Goal: Task Accomplishment & Management: Complete application form

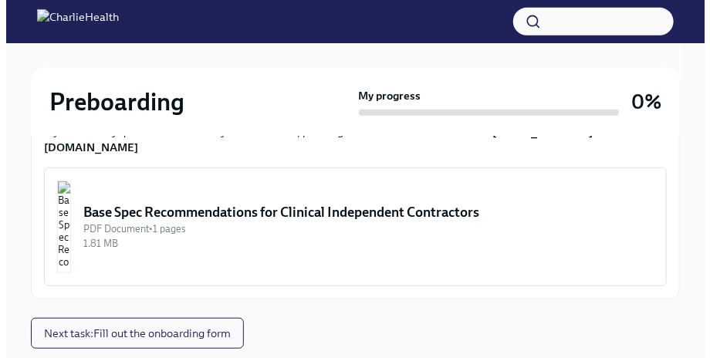
scroll to position [293, 0]
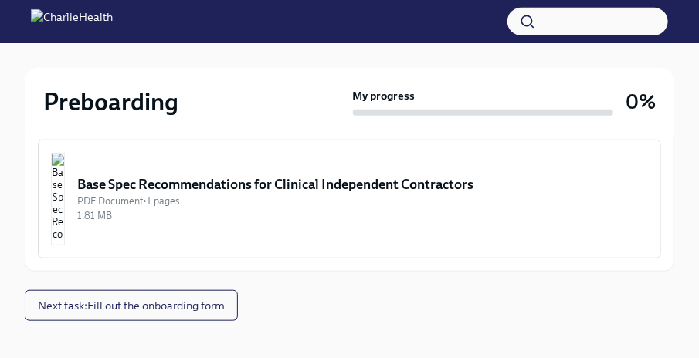
click at [65, 191] on img "button" at bounding box center [58, 199] width 14 height 93
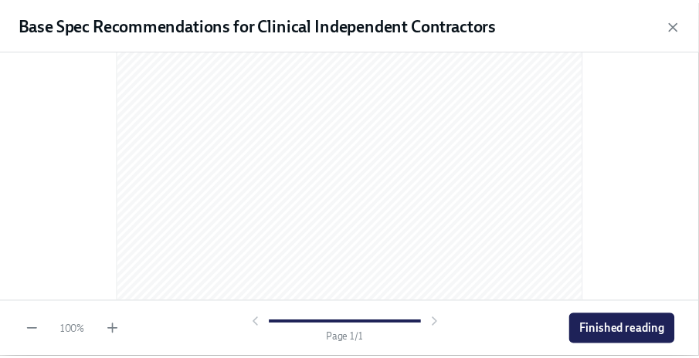
scroll to position [385, 0]
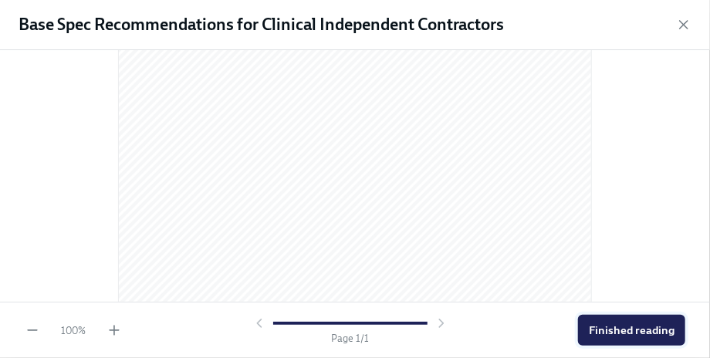
click at [636, 326] on span "Finished reading" at bounding box center [632, 330] width 86 height 15
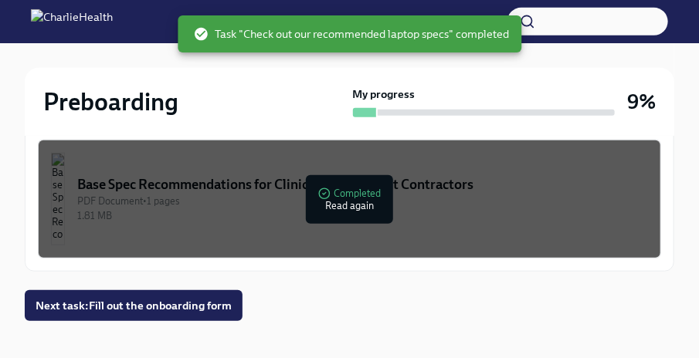
scroll to position [294, 0]
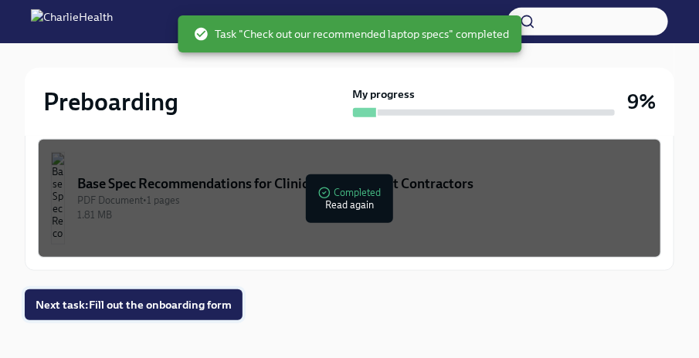
click at [193, 297] on span "Next task : Fill out the onboarding form" at bounding box center [134, 304] width 196 height 15
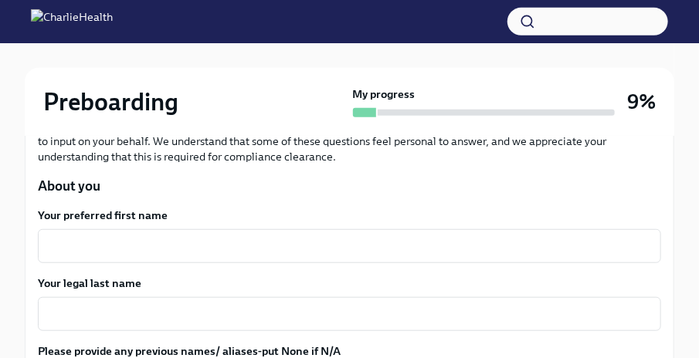
scroll to position [244, 0]
click at [395, 249] on textarea "Your preferred first name" at bounding box center [349, 246] width 605 height 19
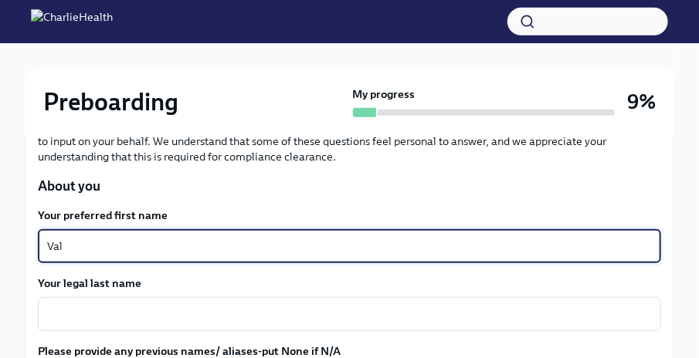
type textarea "Val"
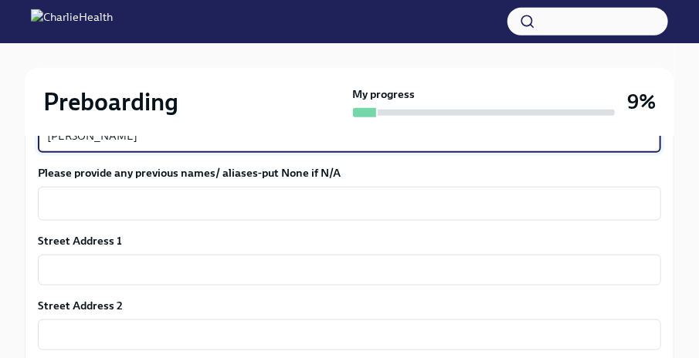
scroll to position [430, 0]
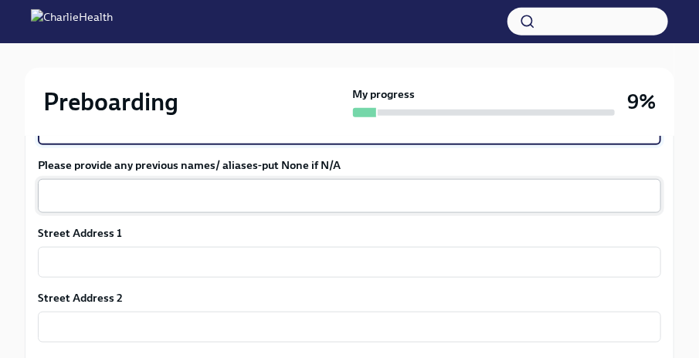
type textarea "[PERSON_NAME]"
click at [329, 196] on textarea "Please provide any previous names/ aliases-put None if N/A" at bounding box center [349, 196] width 605 height 19
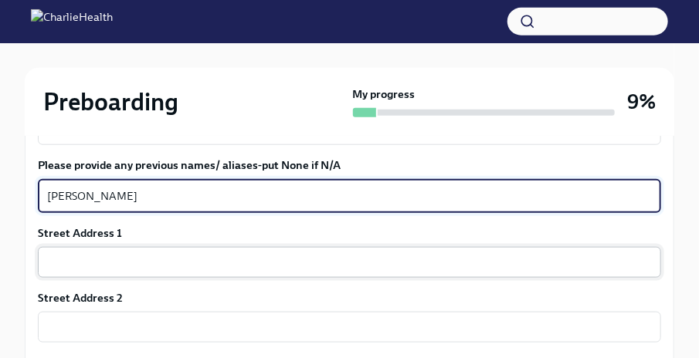
type textarea "[PERSON_NAME]"
click at [354, 262] on input "text" at bounding box center [349, 262] width 623 height 31
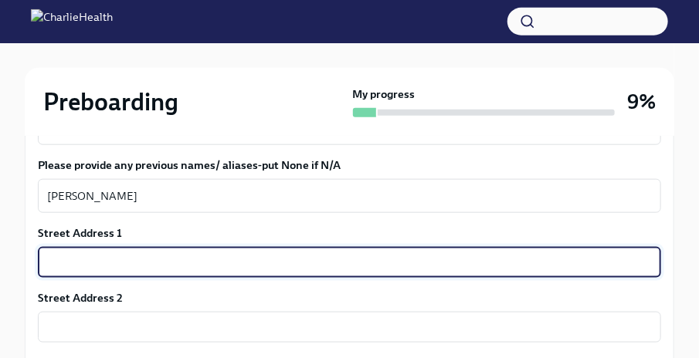
type input "[STREET_ADDRESS]"
type input "45211"
type input "[GEOGRAPHIC_DATA]"
type input "OH"
type input "US"
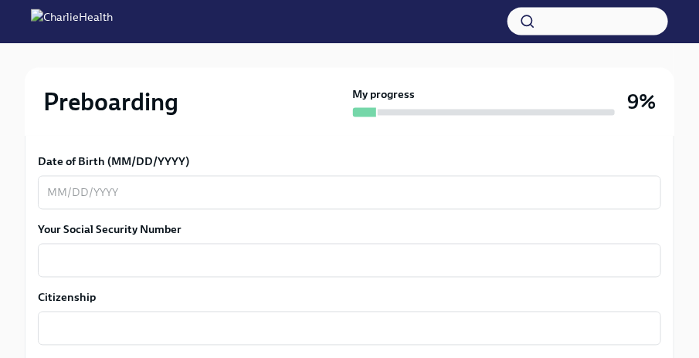
scroll to position [780, 0]
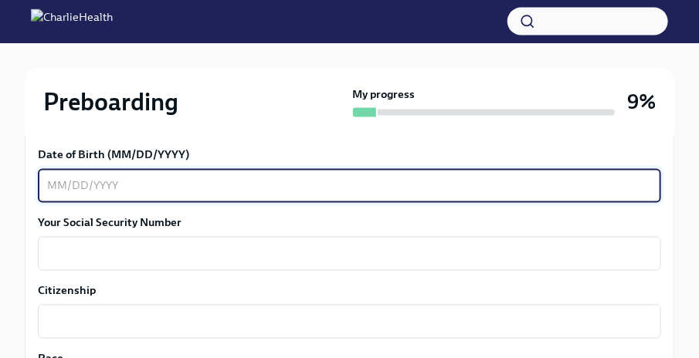
click at [216, 180] on textarea "Date of Birth (MM/DD/YYYY)" at bounding box center [349, 186] width 605 height 19
type textarea "05071976"
click at [190, 256] on textarea "Your Social Security Number" at bounding box center [349, 254] width 605 height 19
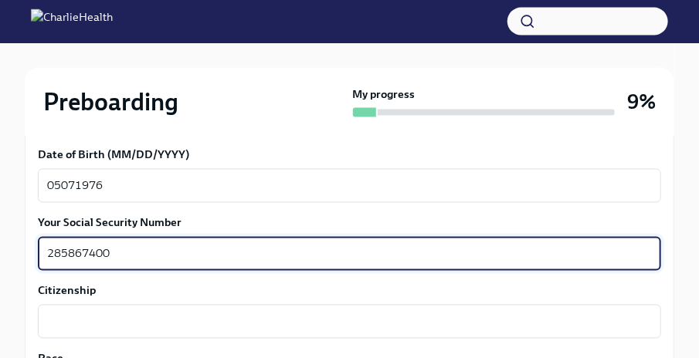
type textarea "285867400"
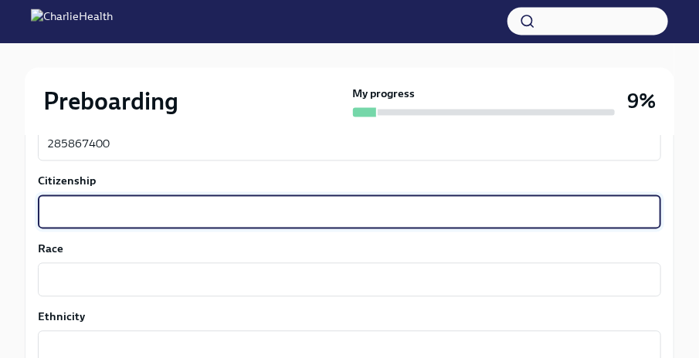
scroll to position [900, 0]
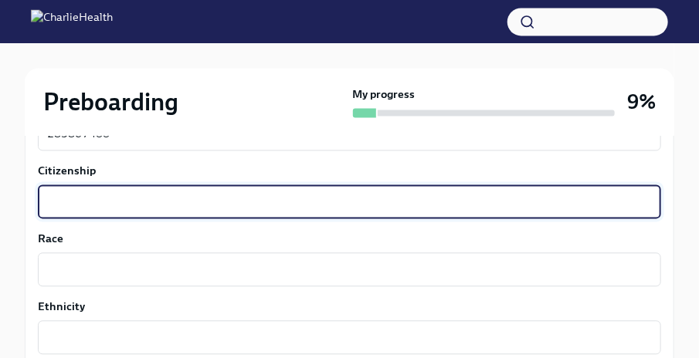
click at [199, 207] on textarea "Citizenship" at bounding box center [349, 201] width 605 height 19
type textarea "United Stated"
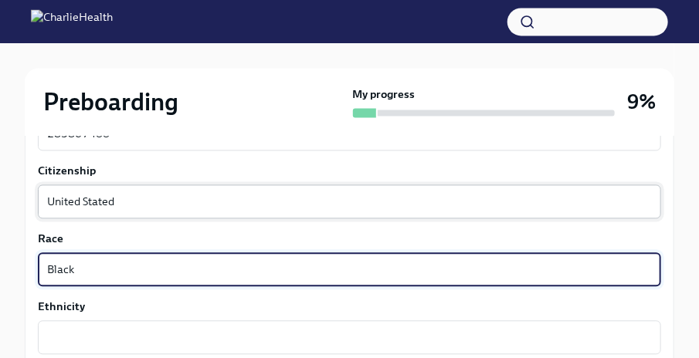
type textarea "Black"
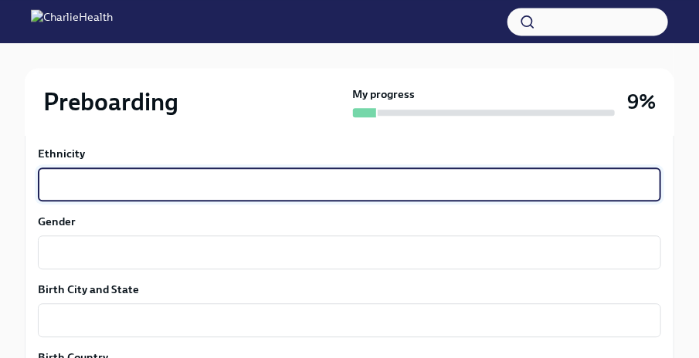
scroll to position [1058, 0]
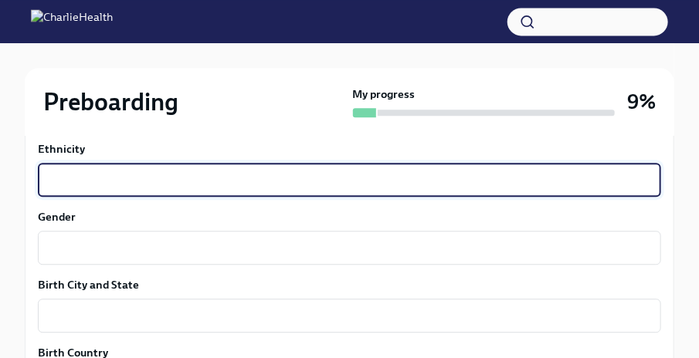
click at [172, 171] on textarea "Ethnicity" at bounding box center [349, 180] width 605 height 19
type textarea "[DEMOGRAPHIC_DATA]"
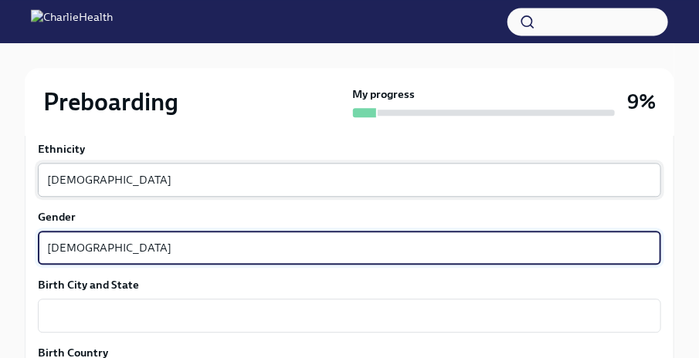
type textarea "[DEMOGRAPHIC_DATA]"
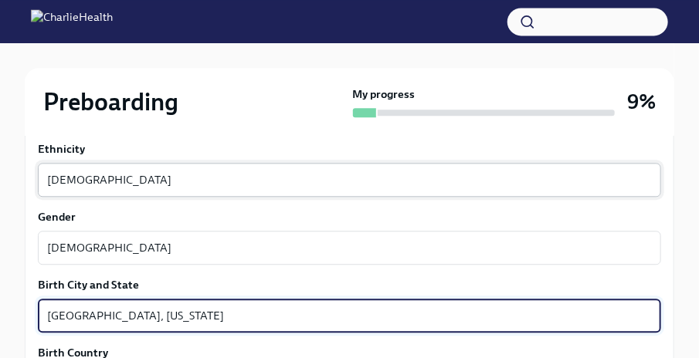
type textarea "[GEOGRAPHIC_DATA], [US_STATE]"
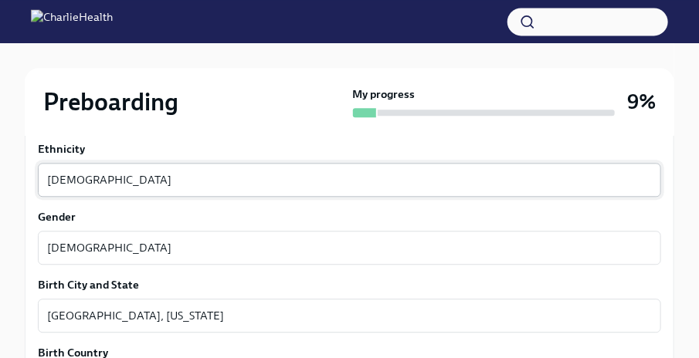
scroll to position [1261, 0]
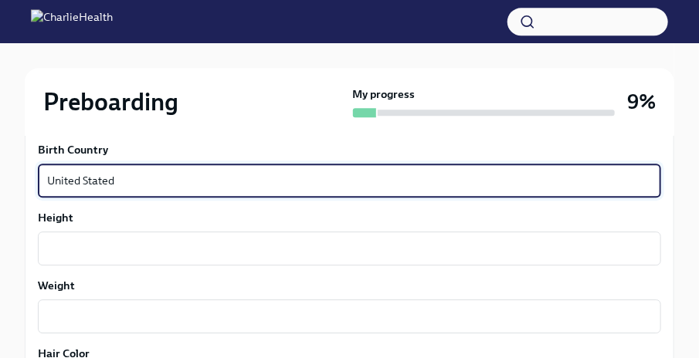
type textarea "United Stated"
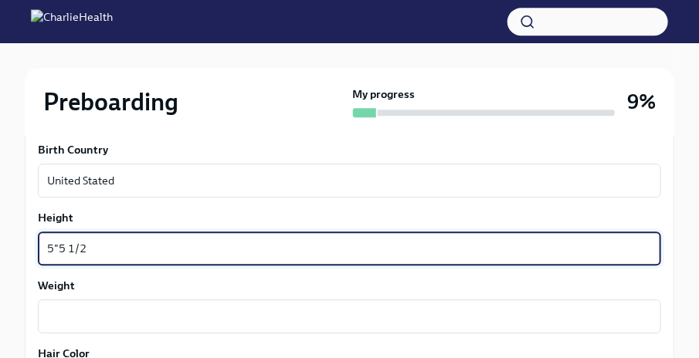
type textarea "5"5 1/2"
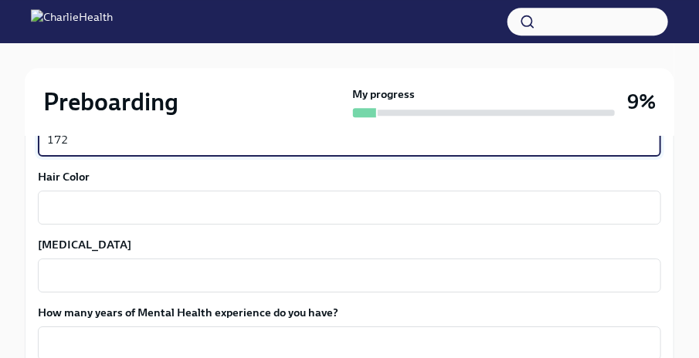
scroll to position [1438, 0]
type textarea "172"
click at [193, 208] on textarea "Hair Color" at bounding box center [349, 207] width 605 height 19
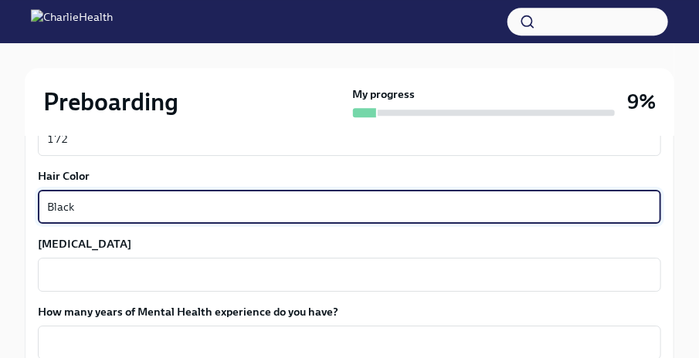
type textarea "Black"
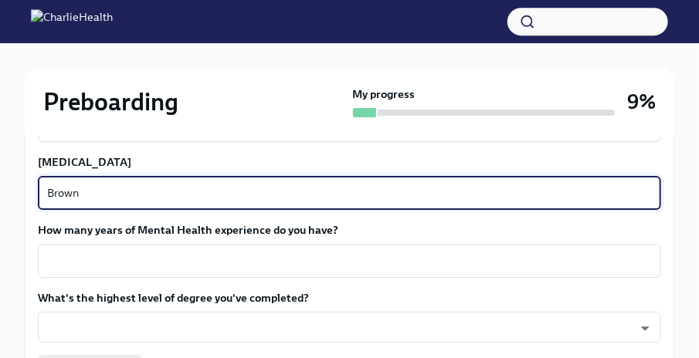
scroll to position [1552, 0]
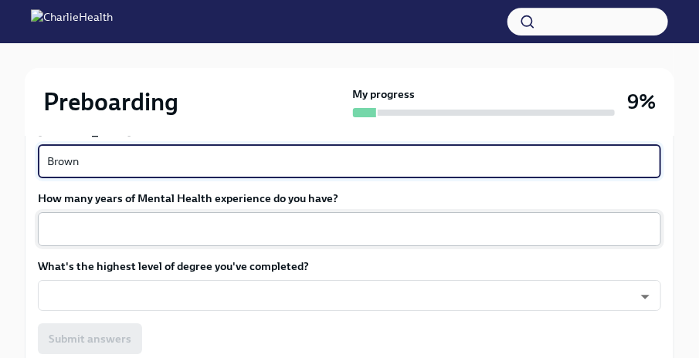
type textarea "Brown"
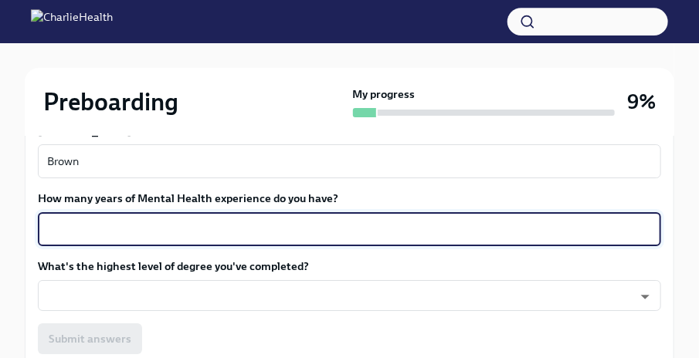
click at [212, 232] on textarea "How many years of Mental Health experience do you have?" at bounding box center [349, 229] width 605 height 19
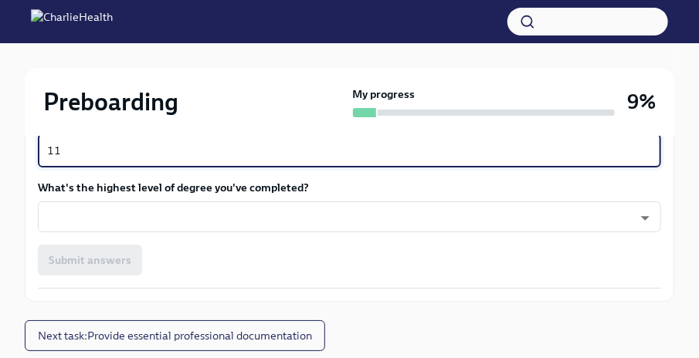
scroll to position [1677, 0]
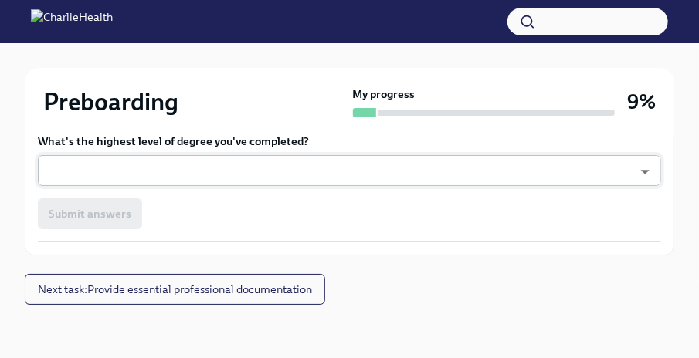
type textarea "11"
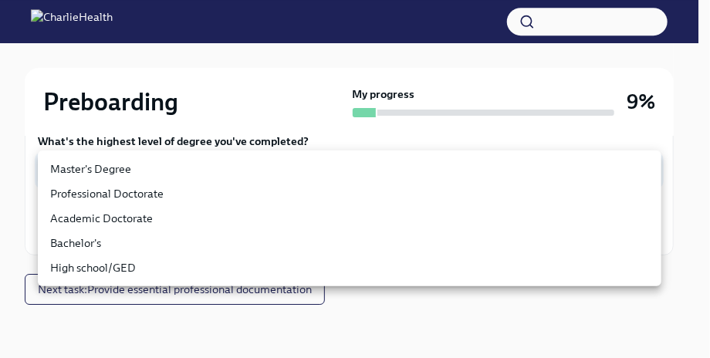
click at [124, 170] on li "Master's Degree" at bounding box center [350, 169] width 624 height 25
type input "2vBr-ghkD"
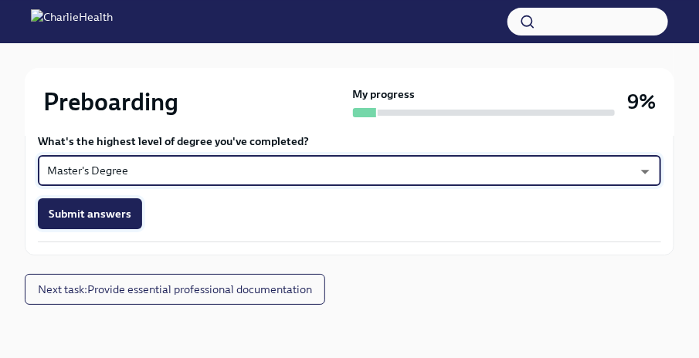
click at [79, 206] on span "Submit answers" at bounding box center [90, 213] width 83 height 15
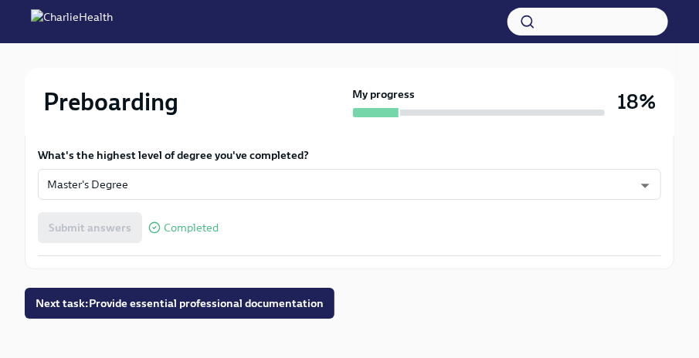
scroll to position [1678, 0]
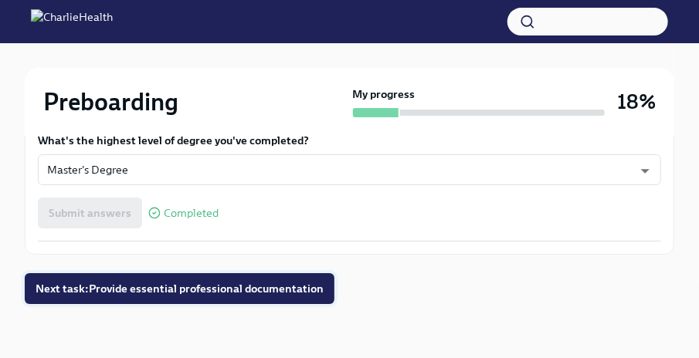
click at [207, 293] on span "Next task : Provide essential professional documentation" at bounding box center [180, 288] width 288 height 15
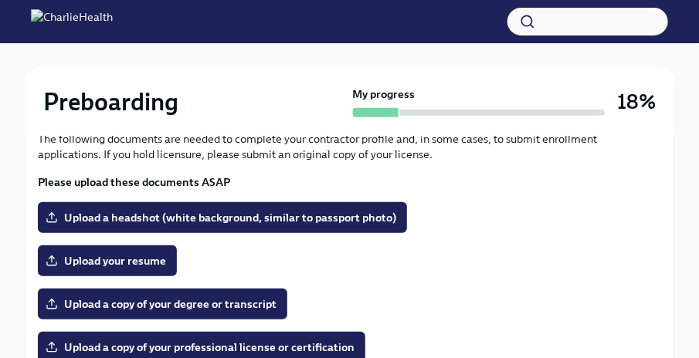
scroll to position [208, 0]
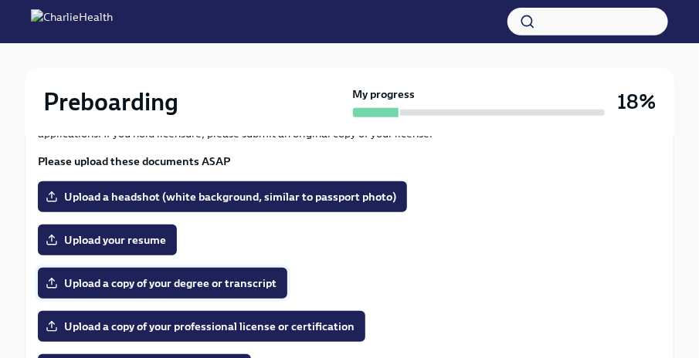
click at [235, 279] on span "Upload a copy of your degree or transcript" at bounding box center [163, 283] width 228 height 15
click at [0, 0] on input "Upload a copy of your degree or transcript" at bounding box center [0, 0] width 0 height 0
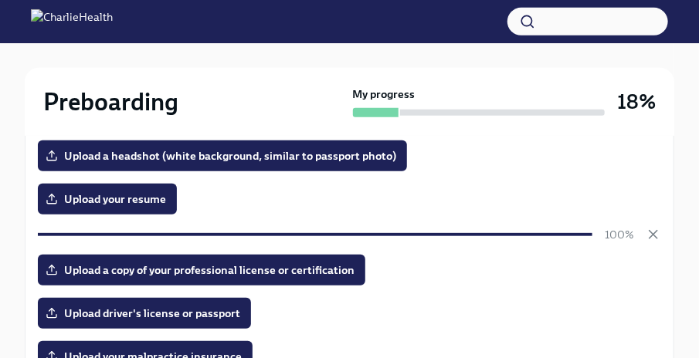
scroll to position [269, 0]
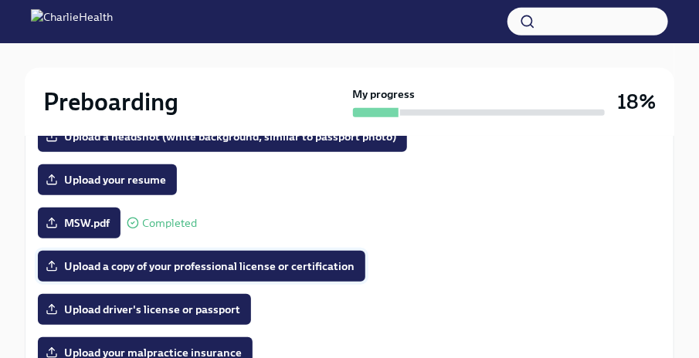
click at [306, 259] on span "Upload a copy of your professional license or certification" at bounding box center [202, 266] width 306 height 15
click at [0, 0] on input "Upload a copy of your professional license or certification" at bounding box center [0, 0] width 0 height 0
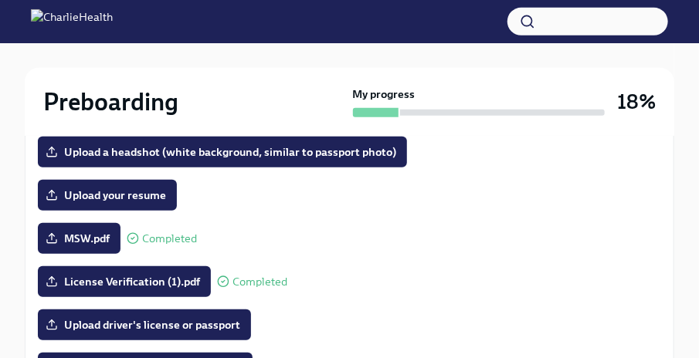
scroll to position [242, 0]
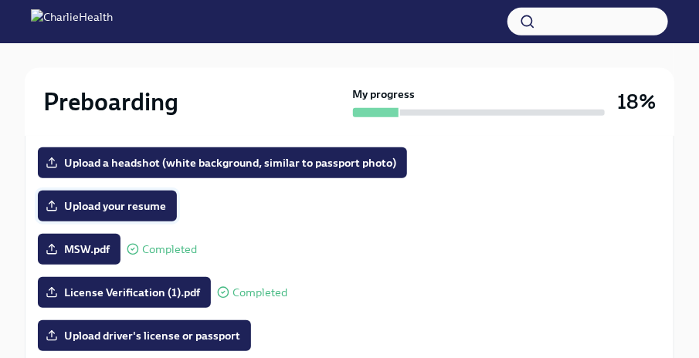
click at [117, 199] on span "Upload your resume" at bounding box center [107, 205] width 117 height 15
click at [0, 0] on input "Upload your resume" at bounding box center [0, 0] width 0 height 0
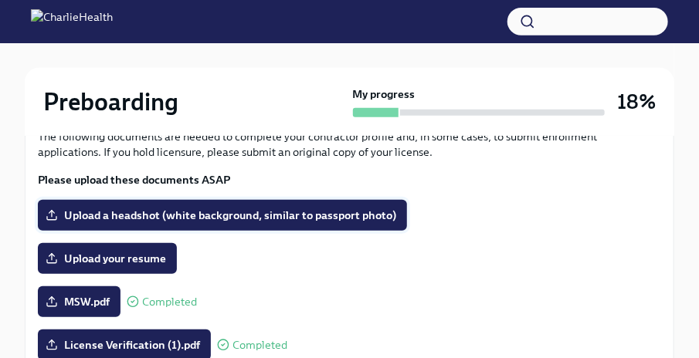
scroll to position [174, 0]
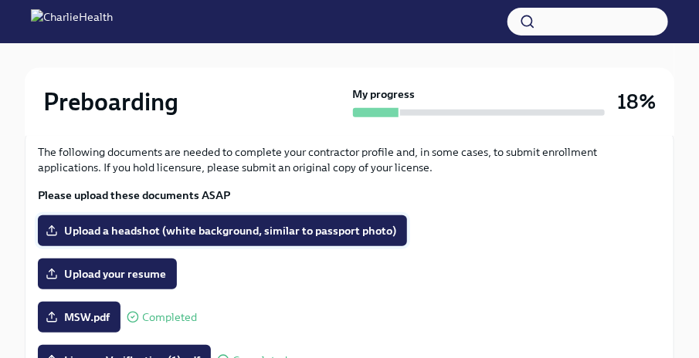
click at [197, 233] on span "Upload a headshot (white background, similar to passport photo)" at bounding box center [222, 230] width 347 height 15
click at [0, 0] on input "Upload a headshot (white background, similar to passport photo)" at bounding box center [0, 0] width 0 height 0
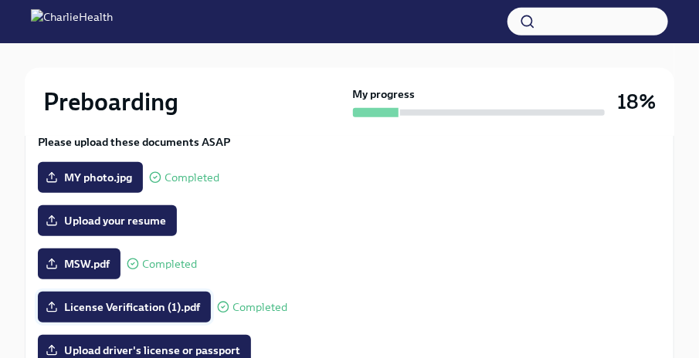
scroll to position [280, 0]
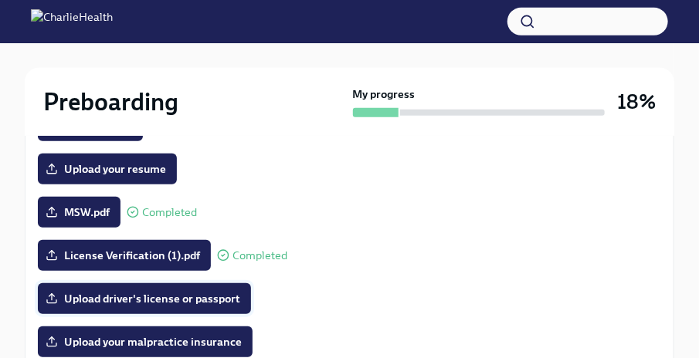
click at [167, 303] on span "Upload driver's license or passport" at bounding box center [144, 298] width 191 height 15
click at [0, 0] on input "Upload driver's license or passport" at bounding box center [0, 0] width 0 height 0
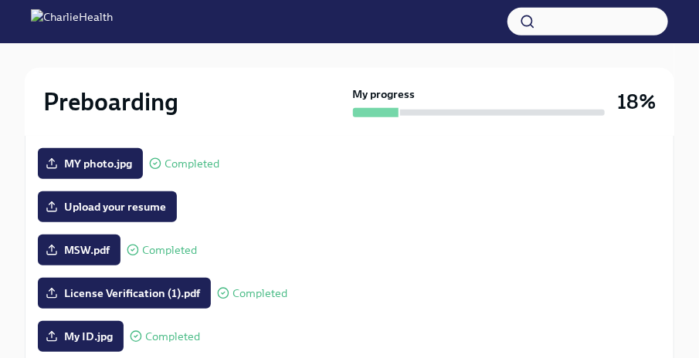
scroll to position [245, 0]
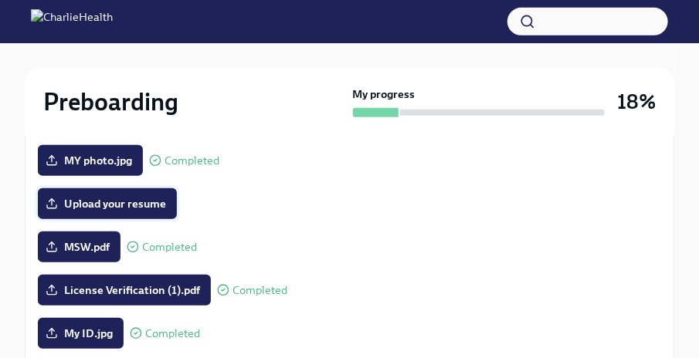
click at [76, 197] on span "Upload your resume" at bounding box center [107, 203] width 117 height 15
click at [0, 0] on input "Upload your resume" at bounding box center [0, 0] width 0 height 0
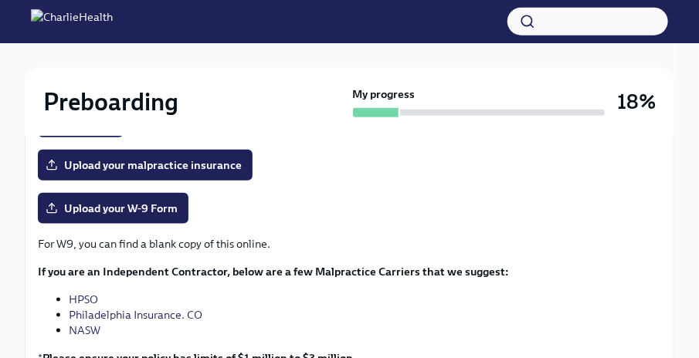
scroll to position [447, 0]
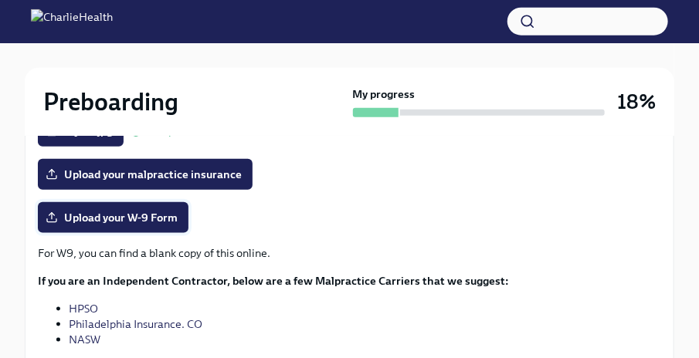
click at [123, 216] on span "Upload your W-9 Form" at bounding box center [113, 217] width 129 height 15
click at [0, 0] on input "Upload your W-9 Form" at bounding box center [0, 0] width 0 height 0
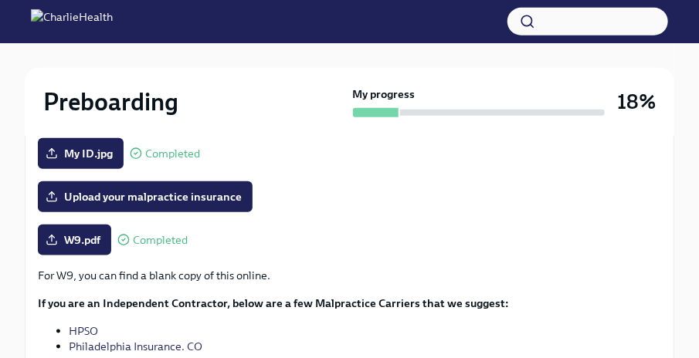
scroll to position [418, 0]
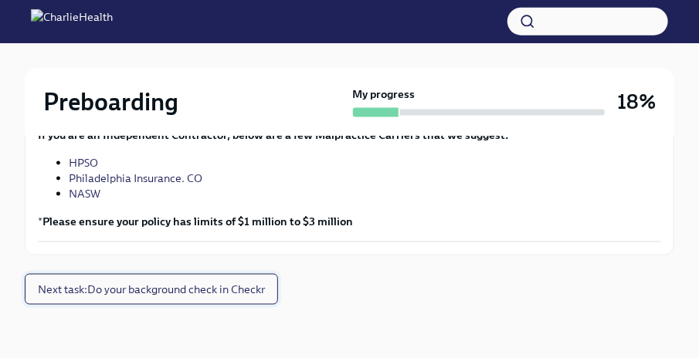
click at [222, 289] on span "Next task : Do your background check in Checkr" at bounding box center [151, 289] width 227 height 15
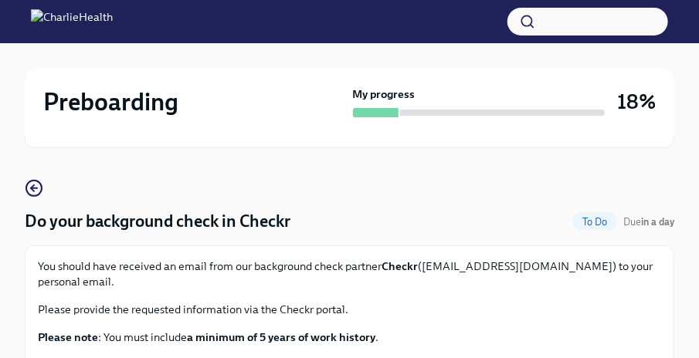
scroll to position [232, 0]
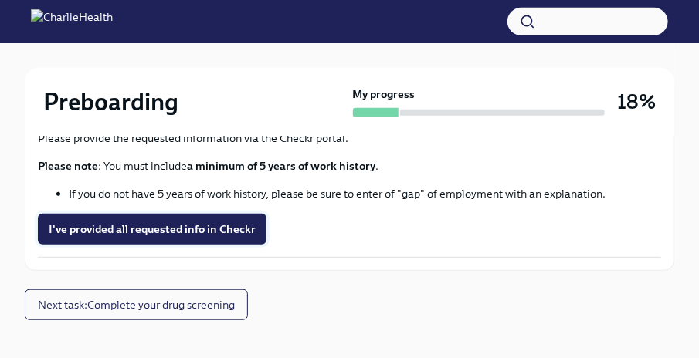
click at [210, 222] on span "I've provided all requested info in Checkr" at bounding box center [152, 229] width 207 height 15
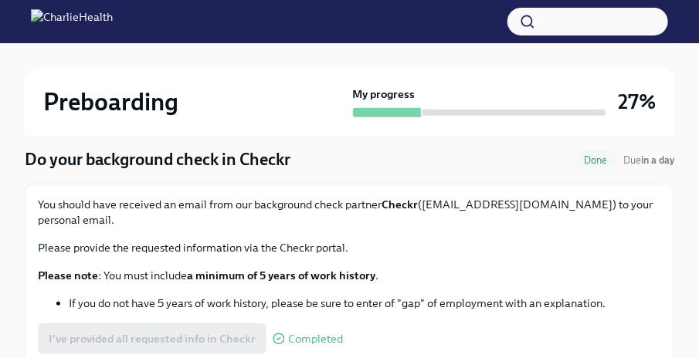
scroll to position [232, 0]
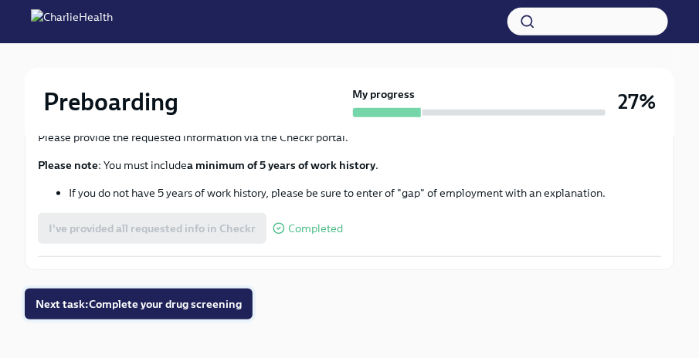
click at [225, 296] on span "Next task : Complete your drug screening" at bounding box center [139, 303] width 206 height 15
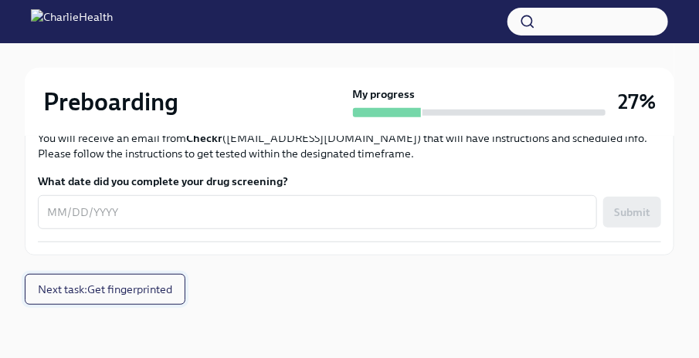
click at [154, 284] on span "Next task : Get fingerprinted" at bounding box center [105, 289] width 134 height 15
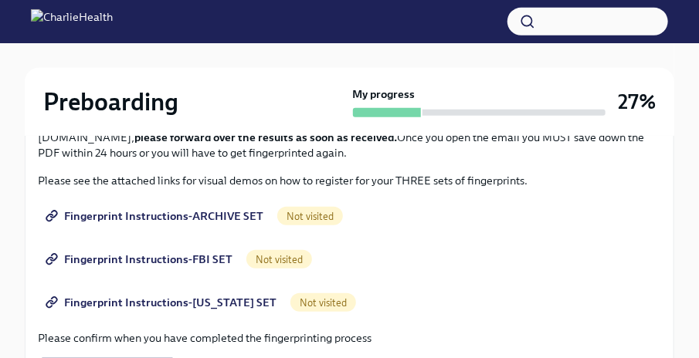
scroll to position [275, 0]
click at [94, 218] on span "Fingerprint Instructions-ARCHIVE SET" at bounding box center [156, 216] width 215 height 15
click at [145, 259] on span "Fingerprint Instructions-FBI SET" at bounding box center [141, 259] width 184 height 15
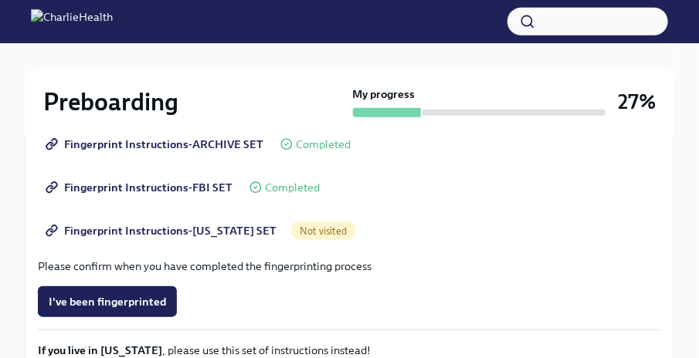
scroll to position [363, 0]
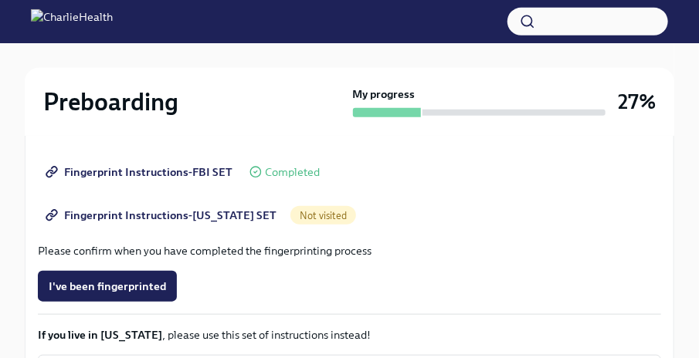
click at [114, 214] on span "Fingerprint Instructions-[US_STATE] SET" at bounding box center [163, 215] width 228 height 15
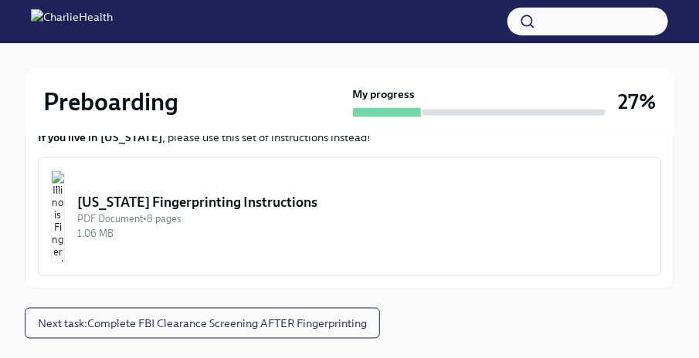
scroll to position [594, 0]
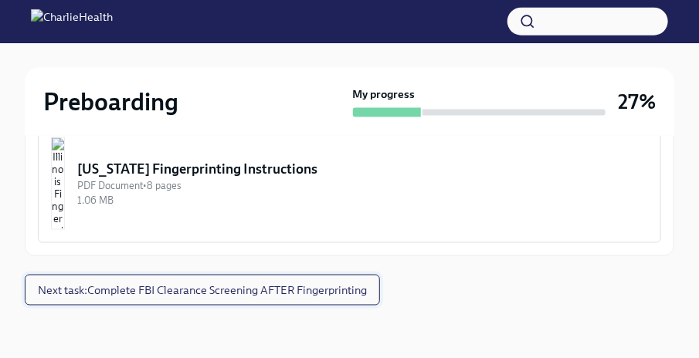
click at [210, 286] on span "Next task : Complete FBI Clearance Screening AFTER Fingerprinting" at bounding box center [202, 290] width 329 height 15
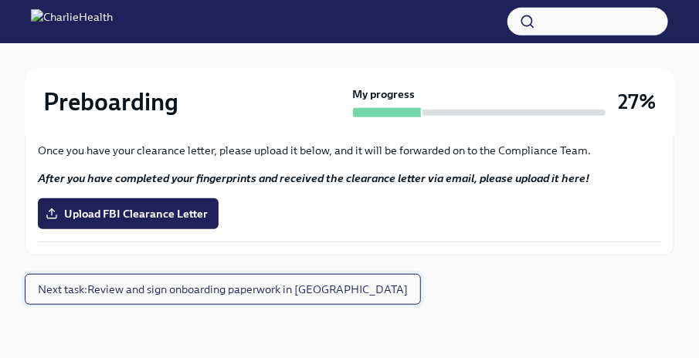
click at [207, 288] on span "Next task : Review and sign onboarding paperwork in [GEOGRAPHIC_DATA]" at bounding box center [223, 289] width 370 height 15
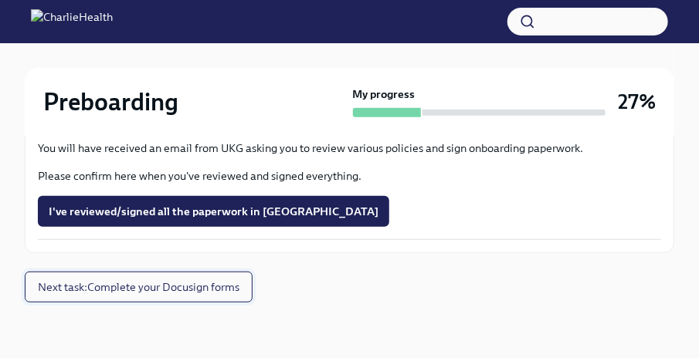
scroll to position [176, 0]
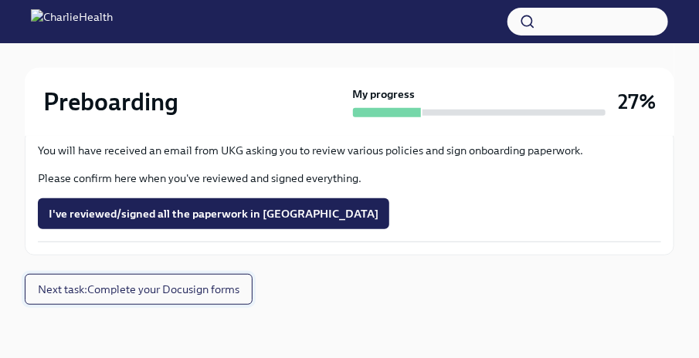
click at [164, 297] on button "Next task : Complete your Docusign forms" at bounding box center [139, 289] width 228 height 31
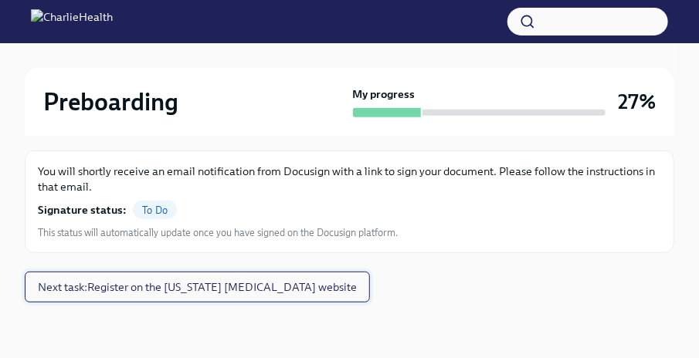
scroll to position [153, 0]
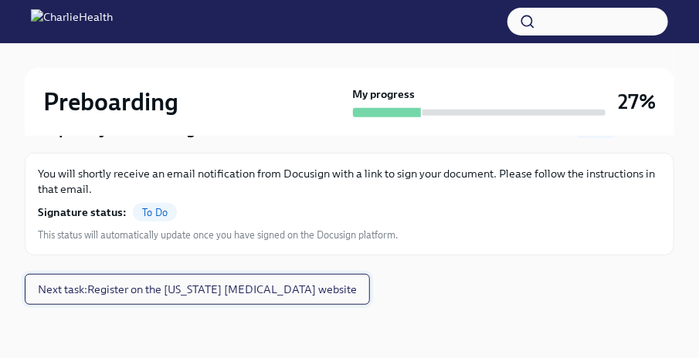
click at [263, 286] on span "Next task : Register on the [US_STATE] [MEDICAL_DATA] website" at bounding box center [197, 289] width 319 height 15
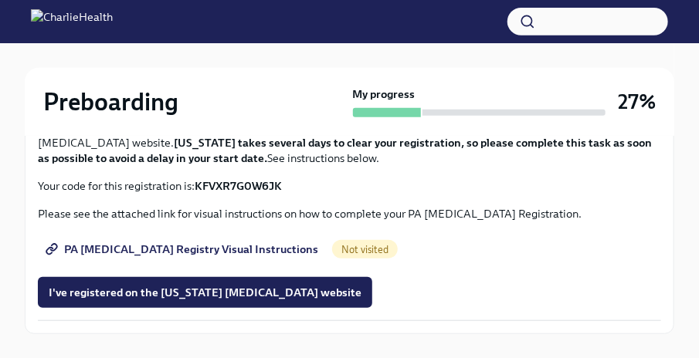
scroll to position [200, 0]
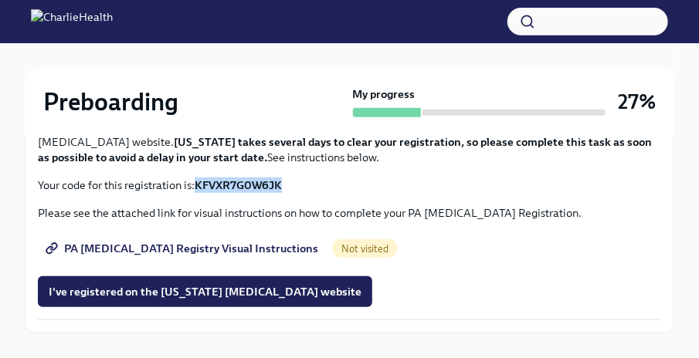
drag, startPoint x: 314, startPoint y: 185, endPoint x: 198, endPoint y: 181, distance: 115.9
click at [198, 181] on p "Your code for this registration is: KFVXR7G0W6JK" at bounding box center [349, 185] width 623 height 15
copy strong "KFVXR7G0W6JK"
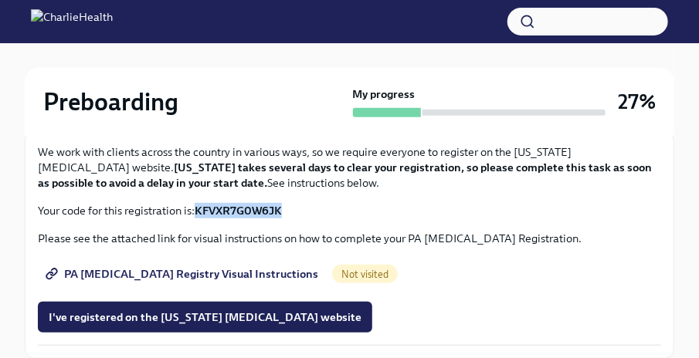
scroll to position [148, 0]
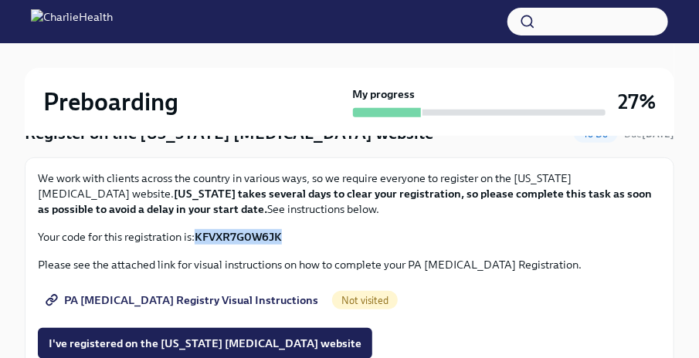
click at [209, 300] on span "PA [MEDICAL_DATA] Registry Visual Instructions" at bounding box center [183, 300] width 269 height 15
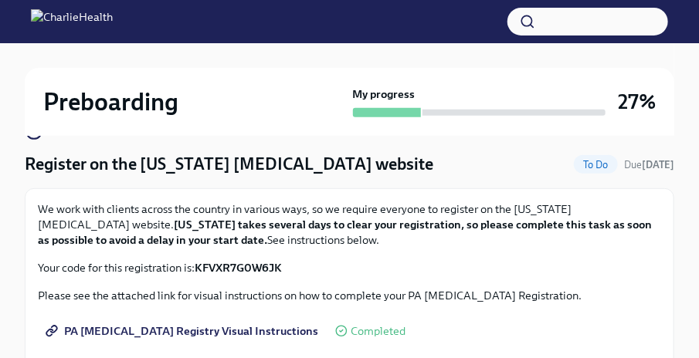
scroll to position [100, 0]
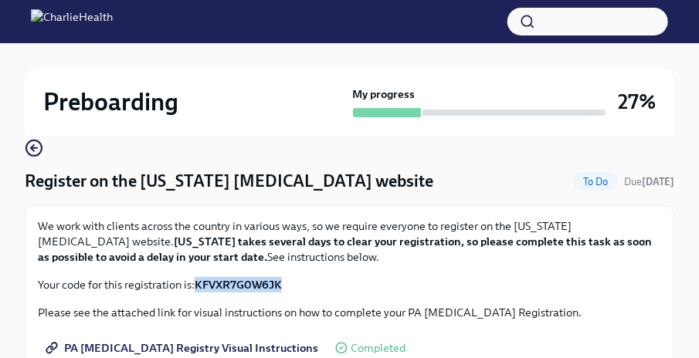
drag, startPoint x: 305, startPoint y: 284, endPoint x: 198, endPoint y: 283, distance: 107.3
click at [198, 283] on p "Your code for this registration is: KFVXR7G0W6JK" at bounding box center [349, 284] width 623 height 15
copy strong "KFVXR7G0W6JK"
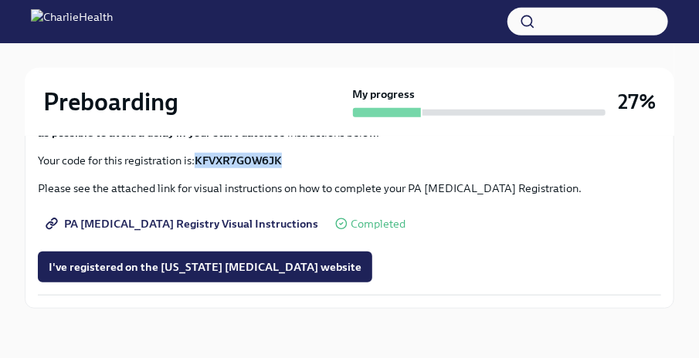
scroll to position [229, 0]
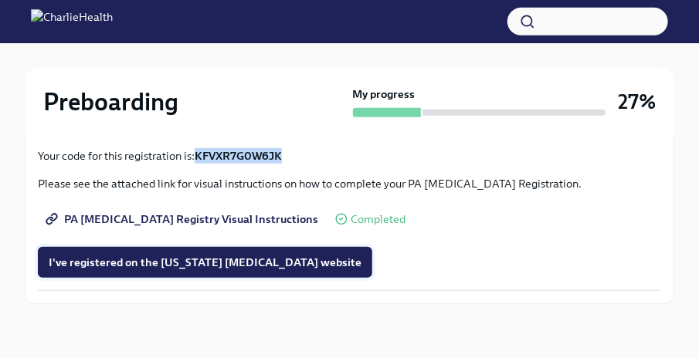
click at [212, 260] on span "I've registered on the [US_STATE] [MEDICAL_DATA] website" at bounding box center [205, 262] width 313 height 15
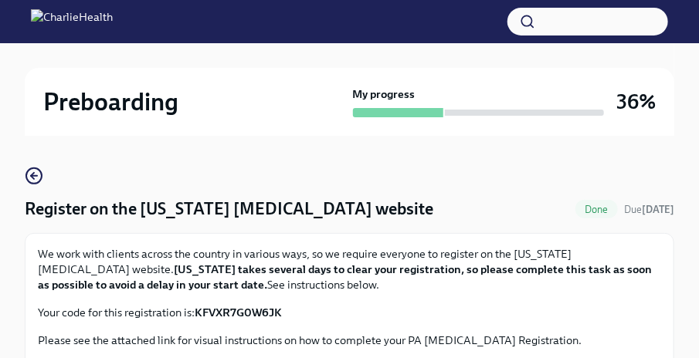
scroll to position [0, 0]
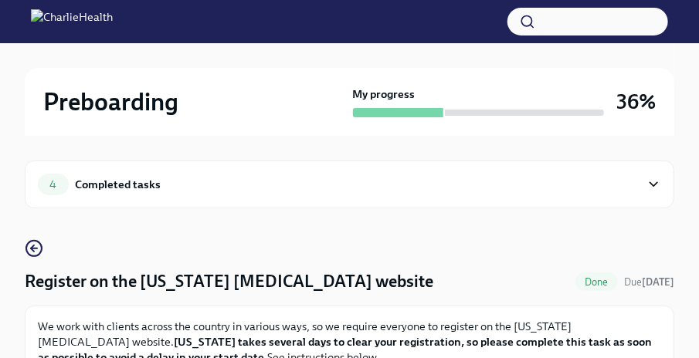
click at [659, 179] on icon at bounding box center [653, 184] width 15 height 15
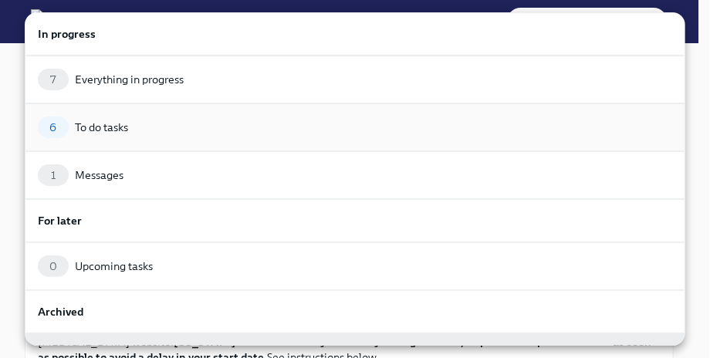
click at [102, 129] on div "To do tasks" at bounding box center [101, 127] width 53 height 15
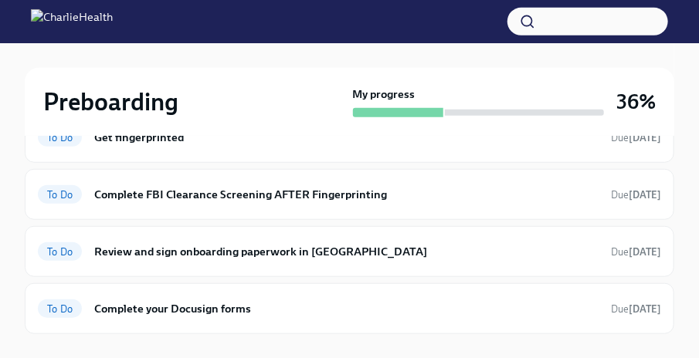
scroll to position [317, 0]
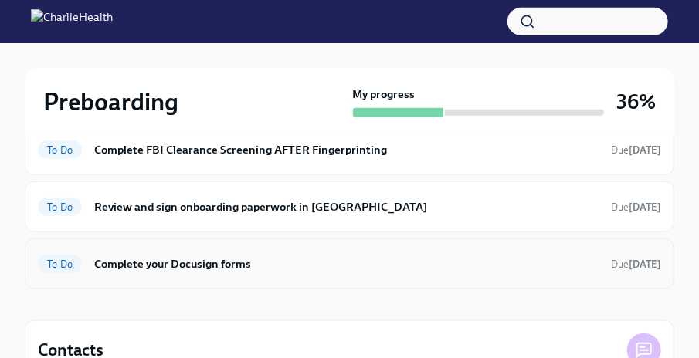
click at [193, 260] on h6 "Complete your Docusign forms" at bounding box center [346, 264] width 504 height 17
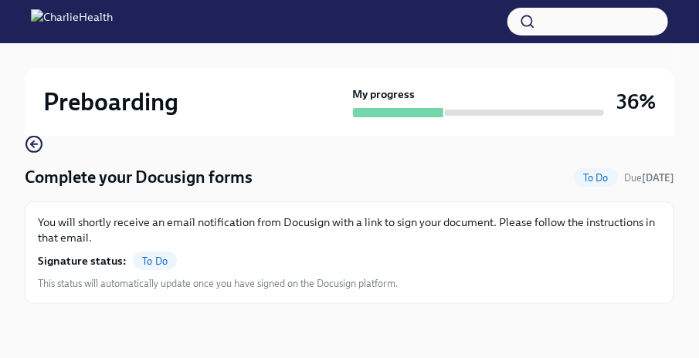
click at [149, 263] on span "To Do" at bounding box center [155, 262] width 44 height 12
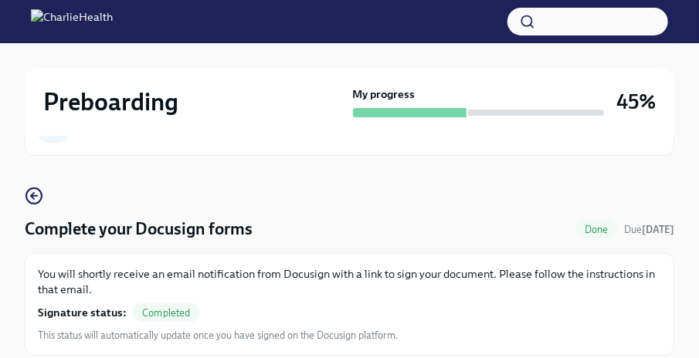
scroll to position [0, 0]
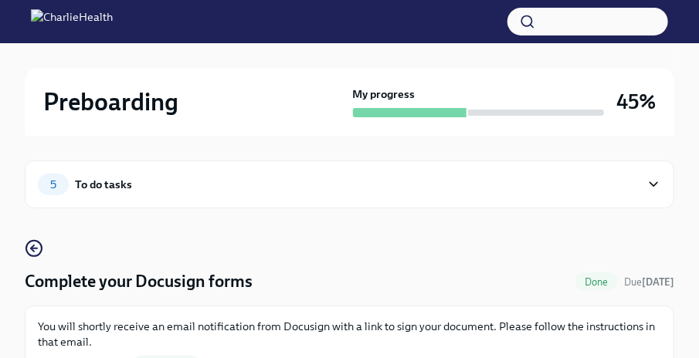
click at [638, 184] on div "5 To do tasks" at bounding box center [339, 185] width 602 height 22
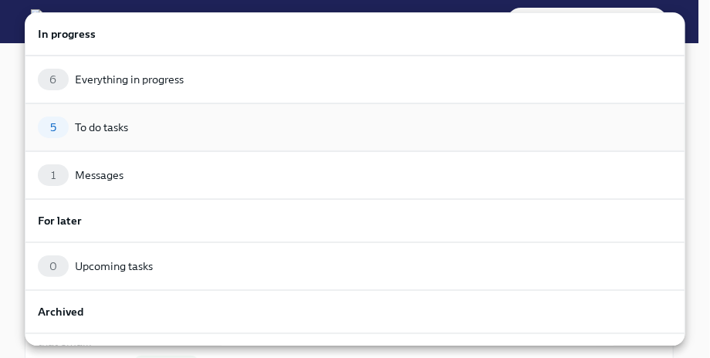
click at [127, 129] on div "To do tasks" at bounding box center [101, 127] width 53 height 15
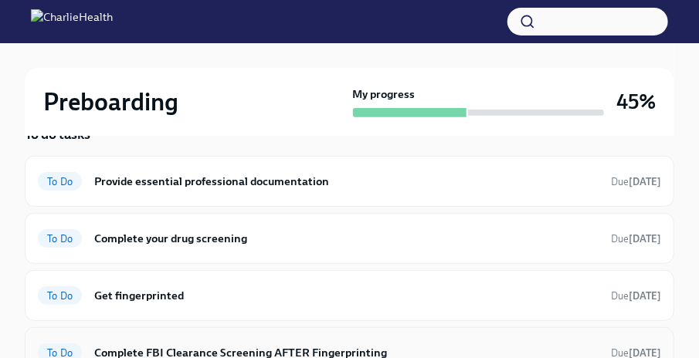
scroll to position [90, 0]
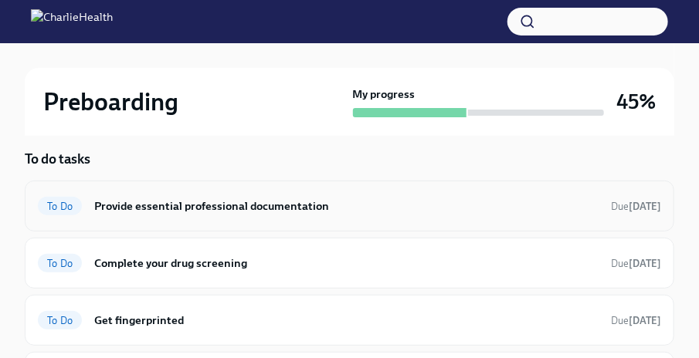
click at [188, 208] on h6 "Provide essential professional documentation" at bounding box center [346, 206] width 504 height 17
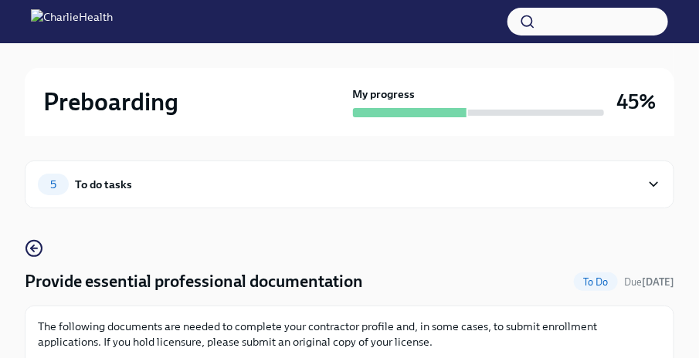
click at [445, 172] on div "5 To do tasks" at bounding box center [349, 185] width 649 height 48
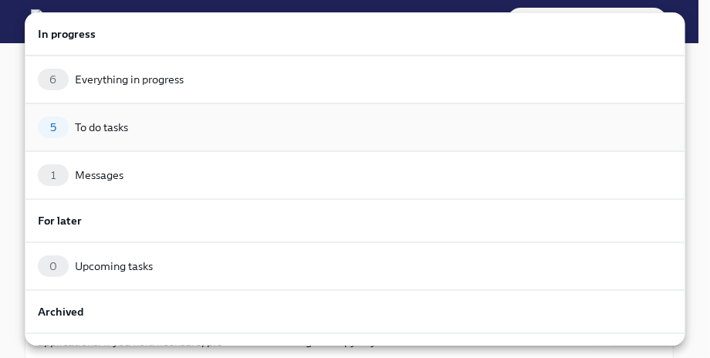
click at [234, 134] on div "5 To do tasks" at bounding box center [355, 128] width 635 height 22
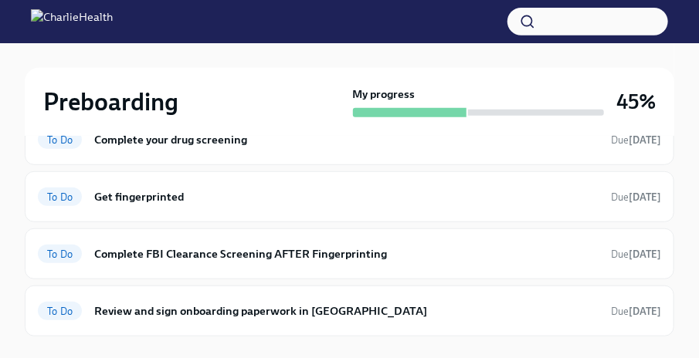
scroll to position [214, 0]
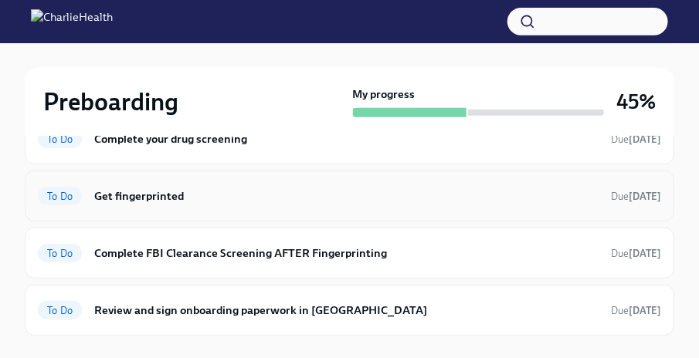
click at [464, 194] on h6 "Get fingerprinted" at bounding box center [346, 196] width 504 height 17
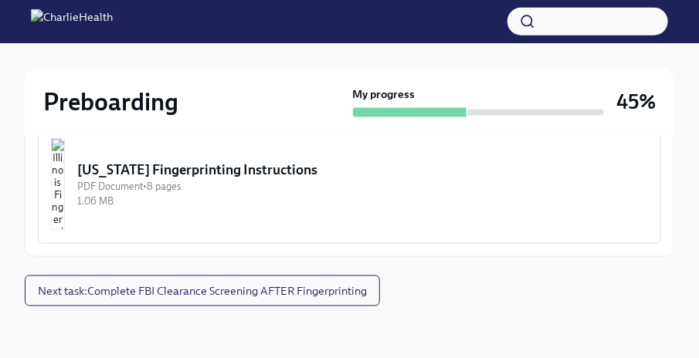
scroll to position [594, 0]
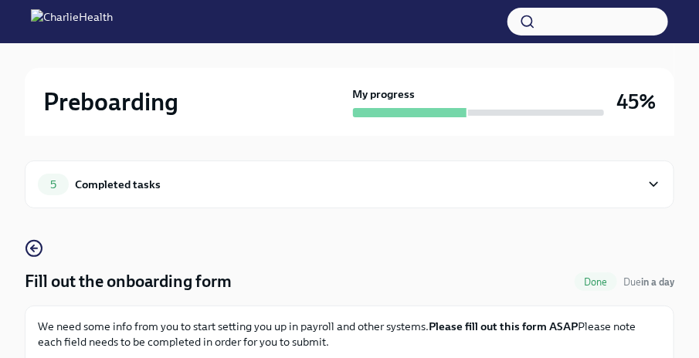
click at [371, 179] on div "5 Completed tasks" at bounding box center [339, 185] width 602 height 22
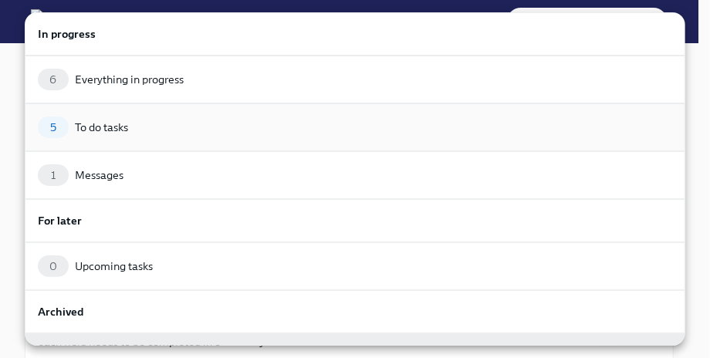
click at [134, 132] on div "5 To do tasks" at bounding box center [355, 128] width 635 height 22
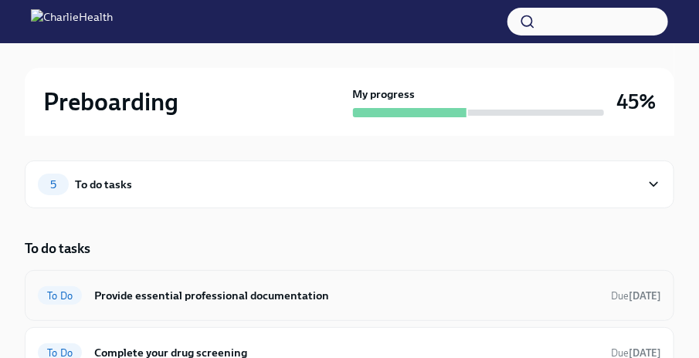
click at [289, 293] on h6 "Provide essential professional documentation" at bounding box center [346, 295] width 504 height 17
